Goal: Task Accomplishment & Management: Use online tool/utility

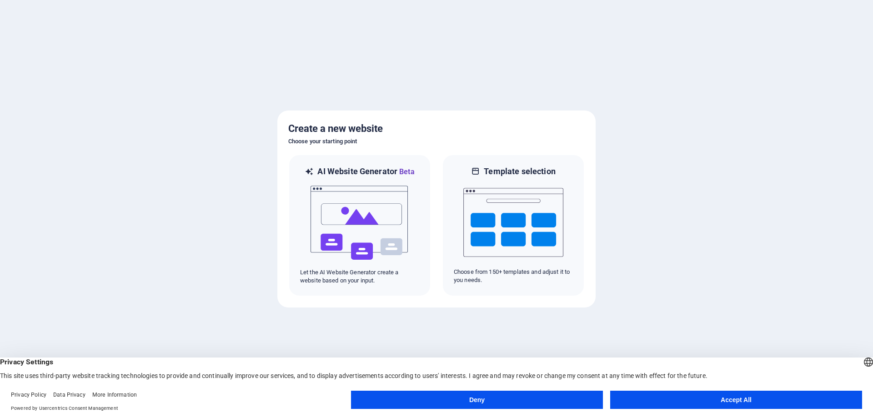
click at [558, 395] on button "Deny" at bounding box center [477, 400] width 252 height 18
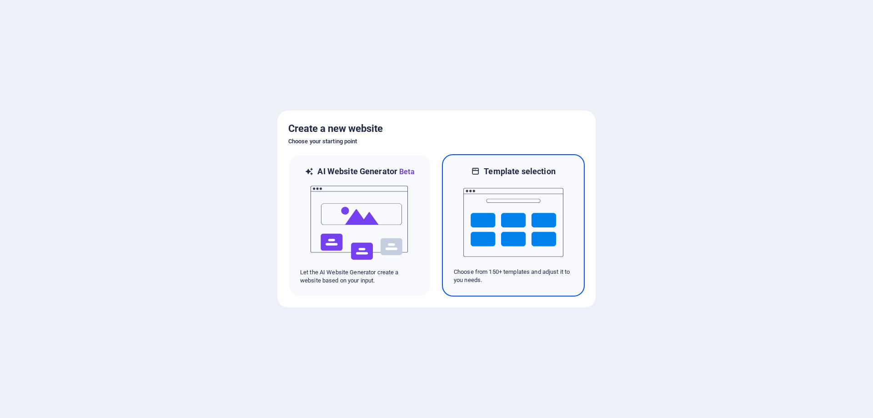
click at [487, 247] on img at bounding box center [513, 222] width 100 height 91
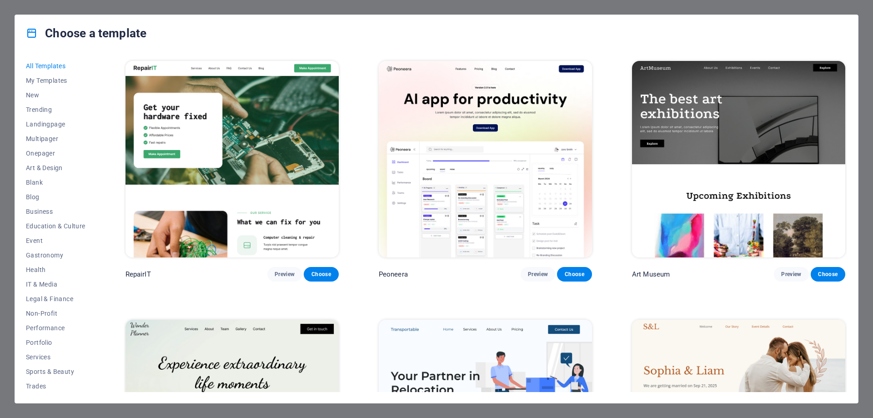
scroll to position [227, 0]
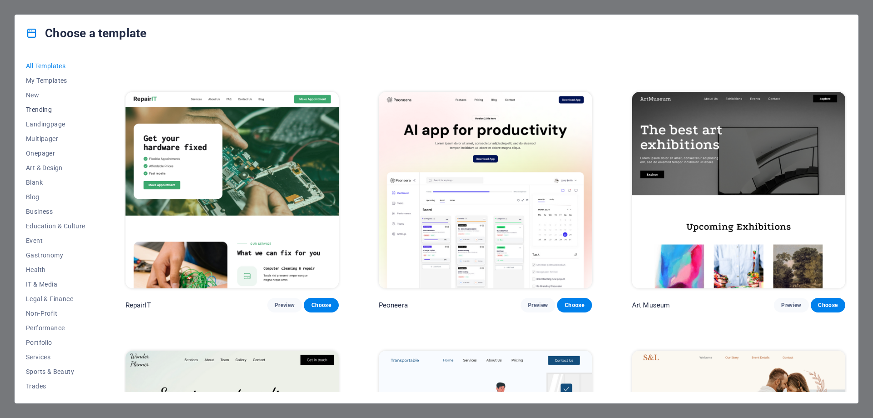
click at [39, 110] on span "Trending" at bounding box center [56, 109] width 60 height 7
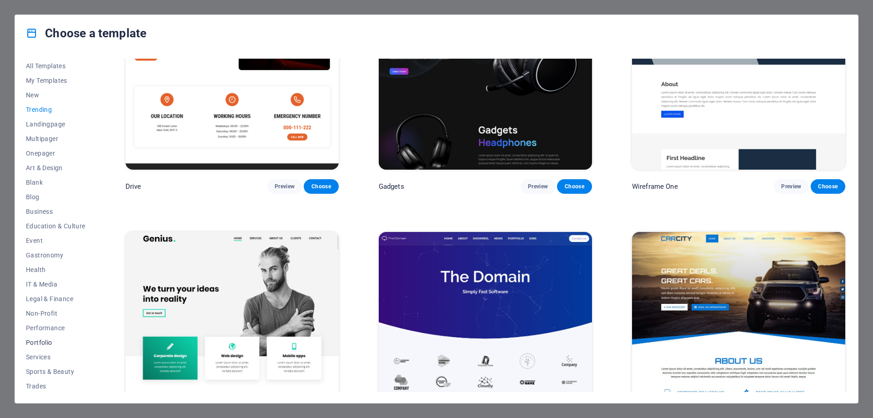
scroll to position [30, 0]
click at [45, 312] on span "Portfolio" at bounding box center [56, 311] width 60 height 7
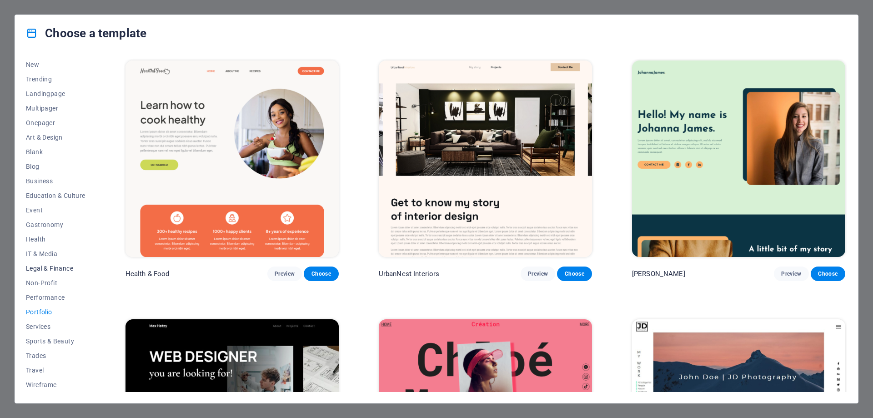
click at [39, 269] on span "Legal & Finance" at bounding box center [56, 268] width 60 height 7
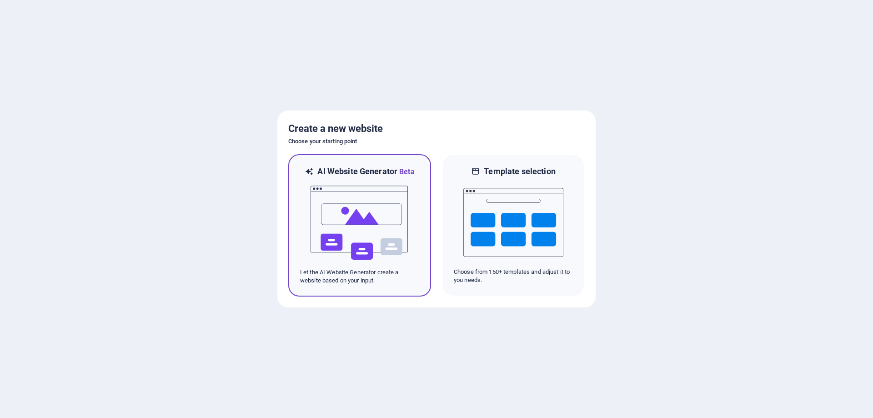
click at [395, 233] on img at bounding box center [360, 222] width 100 height 91
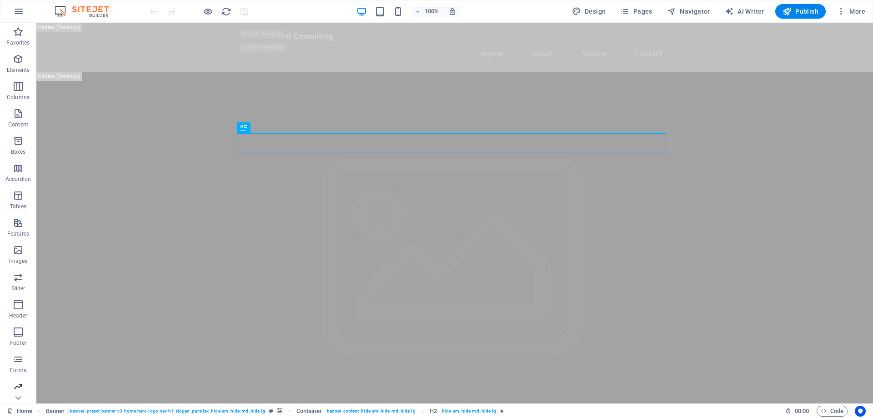
scroll to position [29, 0]
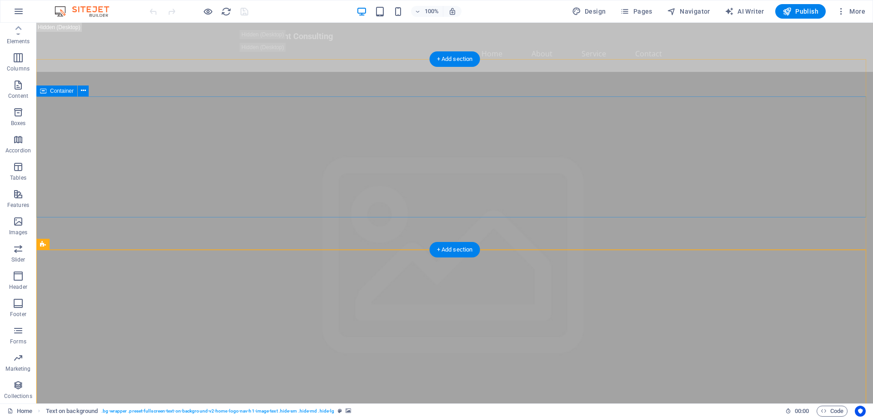
drag, startPoint x: 464, startPoint y: 58, endPoint x: 329, endPoint y: 164, distance: 172.0
click at [464, 58] on div "+ Add section" at bounding box center [455, 58] width 50 height 15
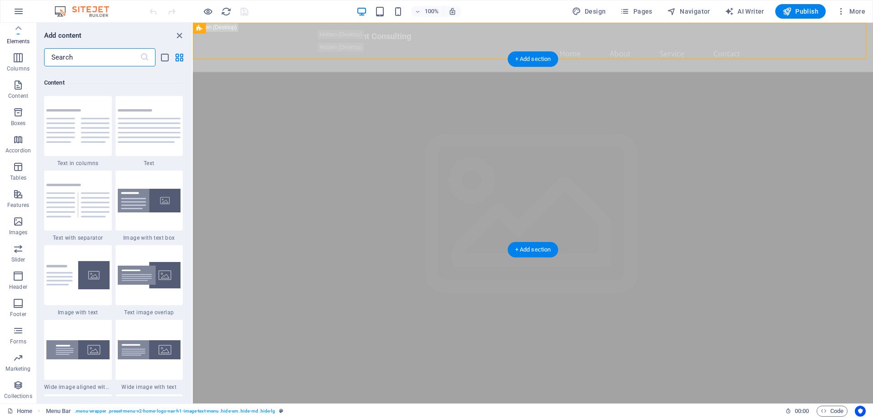
scroll to position [1591, 0]
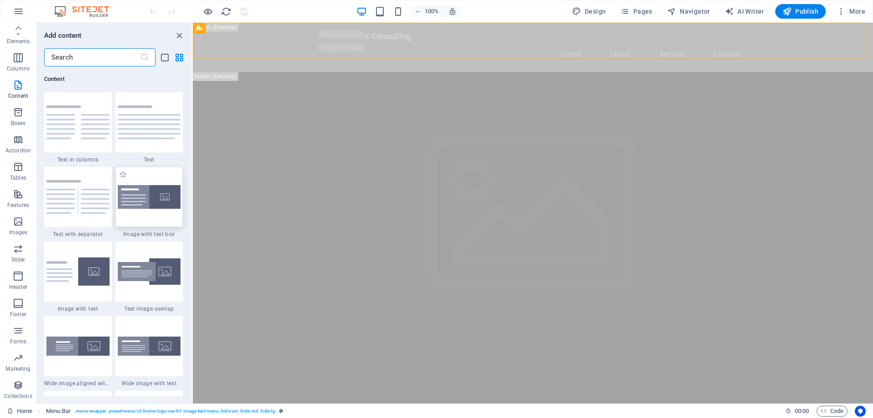
click at [152, 201] on img at bounding box center [149, 197] width 63 height 24
click at [193, 208] on div "Drag here to replace the existing content. Press “Ctrl” if you want to create a…" at bounding box center [533, 213] width 680 height 381
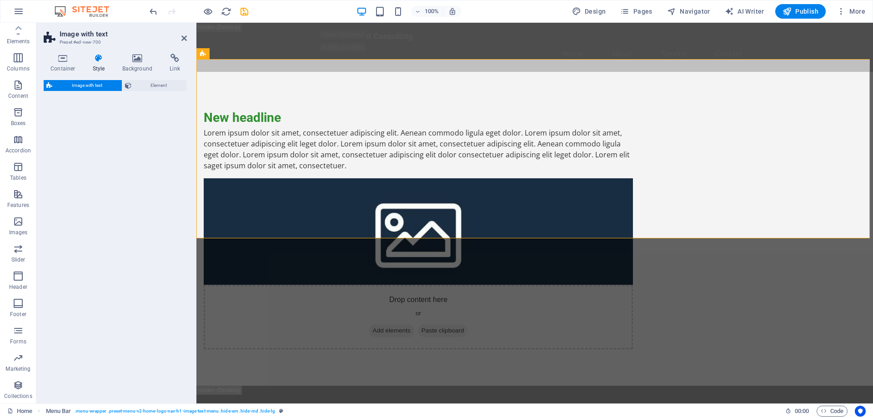
select select "rem"
select select "px"
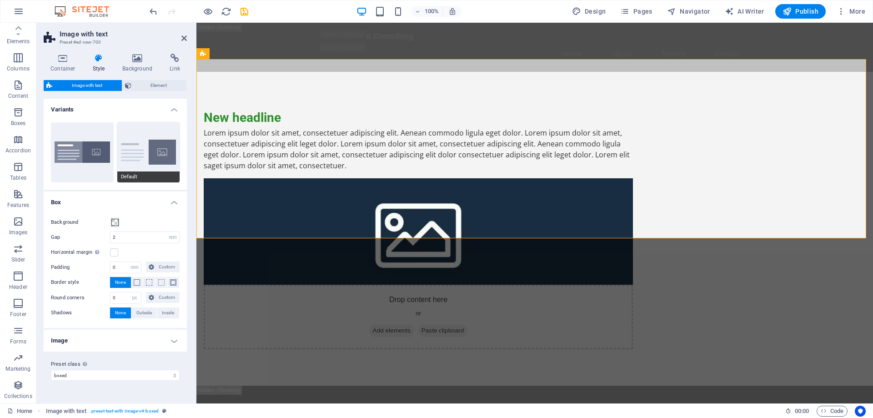
click at [150, 157] on button "Default" at bounding box center [148, 152] width 63 height 60
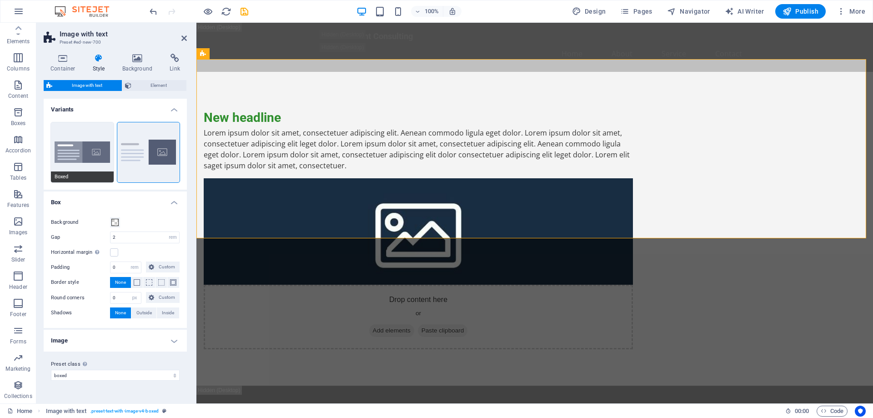
click at [78, 143] on button "Boxed" at bounding box center [82, 152] width 63 height 60
type input "0"
type input "2.5"
